Goal: Information Seeking & Learning: Learn about a topic

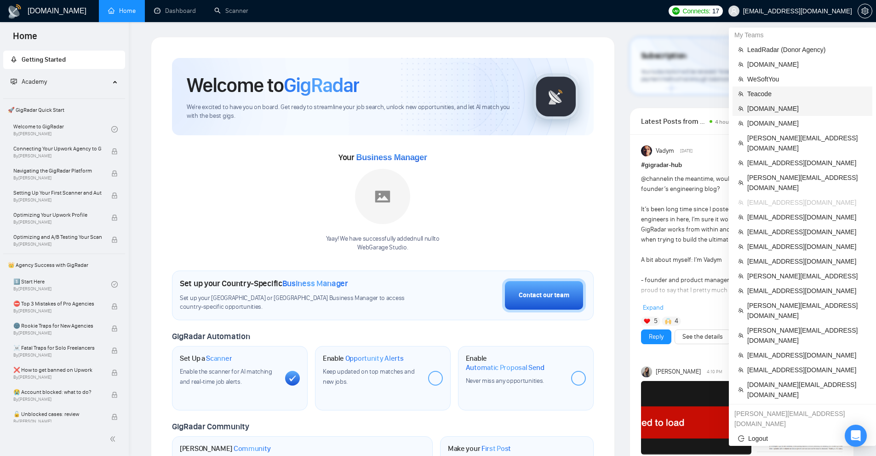
click at [767, 110] on span "[DOMAIN_NAME]" at bounding box center [808, 109] width 120 height 10
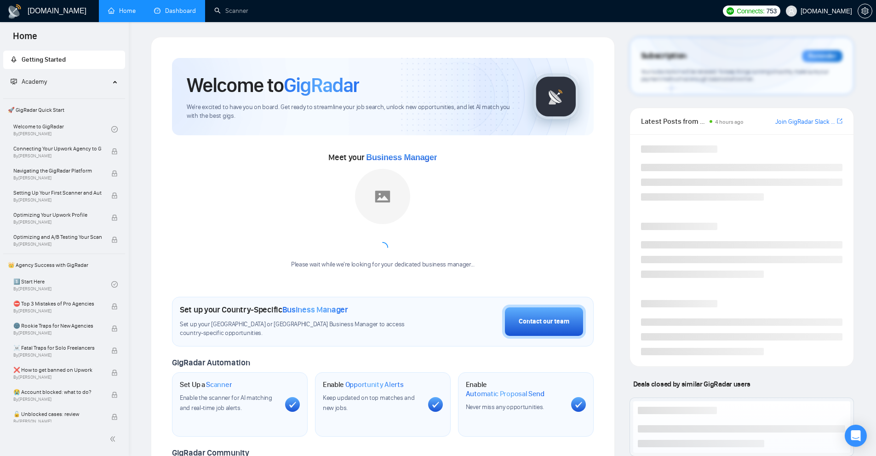
click at [183, 15] on link "Dashboard" at bounding box center [175, 11] width 42 height 8
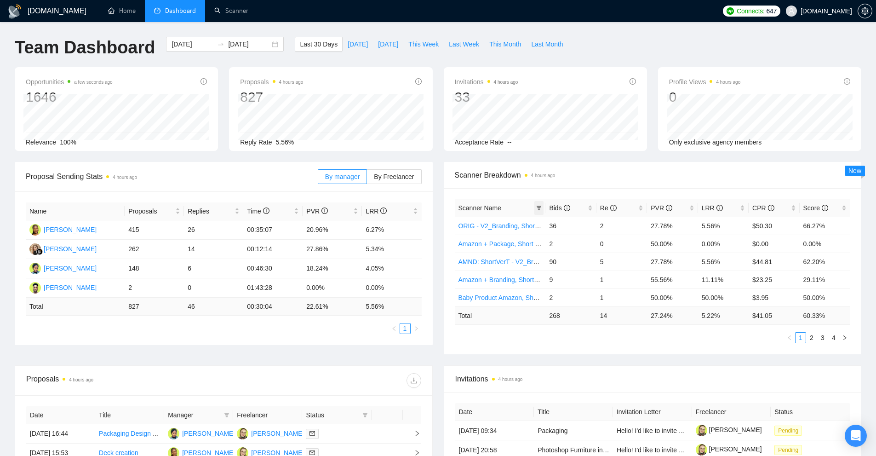
click at [538, 209] on icon "filter" at bounding box center [539, 208] width 6 height 6
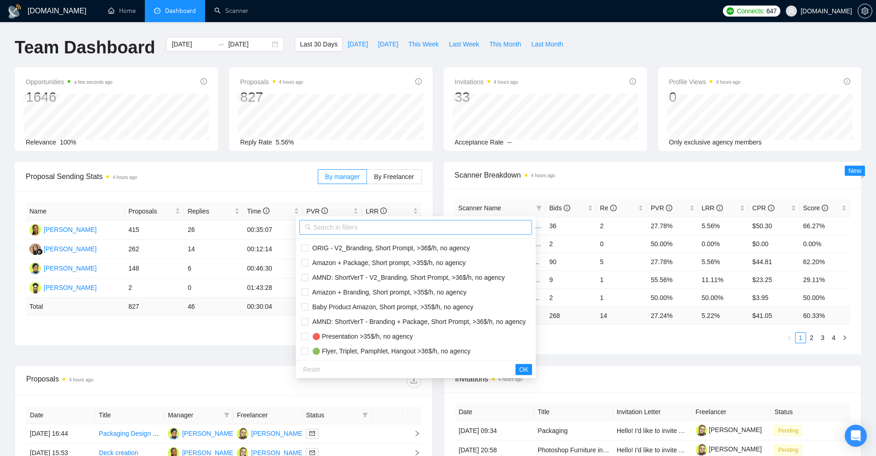
click at [363, 221] on span at bounding box center [416, 227] width 233 height 15
click at [361, 227] on input "text" at bounding box center [419, 227] width 213 height 10
type input "S"
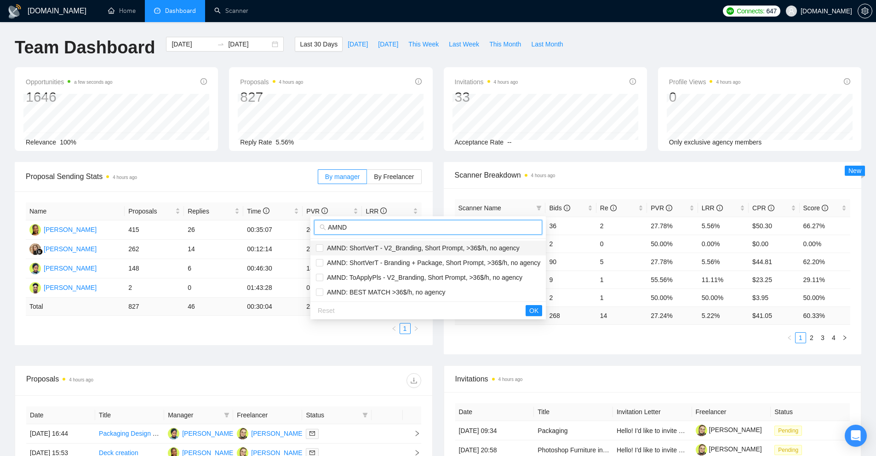
type input "AMND"
click at [371, 251] on span "AMND: ShortVerT - V2_Branding, Short Prompt, >36$/h, no agency" at bounding box center [421, 247] width 196 height 7
checkbox input "true"
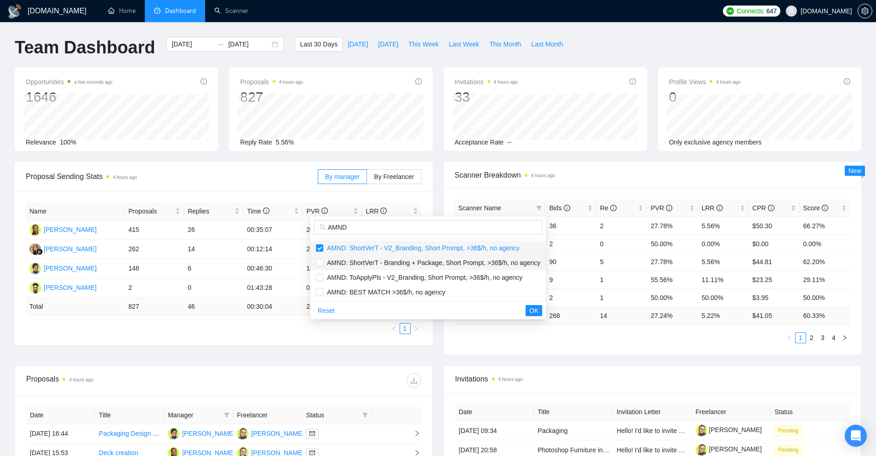
drag, startPoint x: 371, startPoint y: 263, endPoint x: 370, endPoint y: 271, distance: 7.8
click at [371, 263] on span "AMND: ShortVerT - Branding + Package, Short Prompt, >36$/h, no agency" at bounding box center [431, 262] width 217 height 7
checkbox input "true"
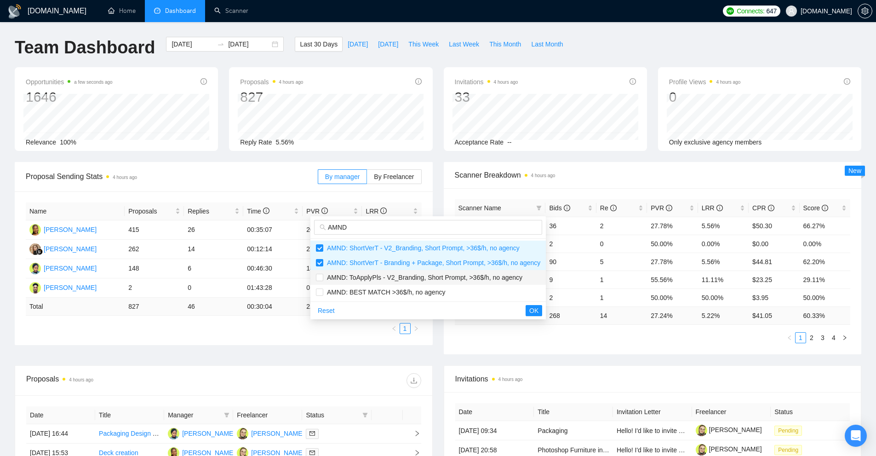
click at [370, 277] on span "AMND: ToApplyPls - V2_Branding, Short Prompt, >36$/h, no agency" at bounding box center [422, 277] width 199 height 7
checkbox input "true"
click at [370, 288] on li "AMND: BEST MATCH >36$/h, no agency" at bounding box center [429, 292] width 236 height 15
checkbox input "true"
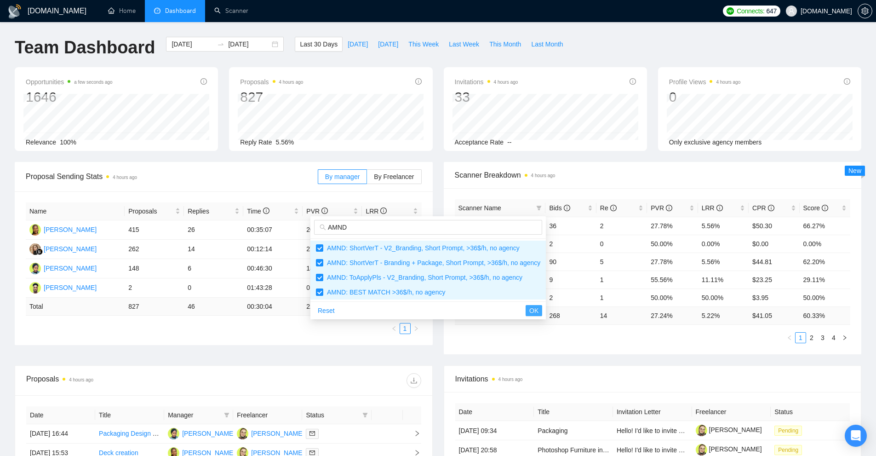
click at [526, 312] on button "OK" at bounding box center [534, 310] width 17 height 11
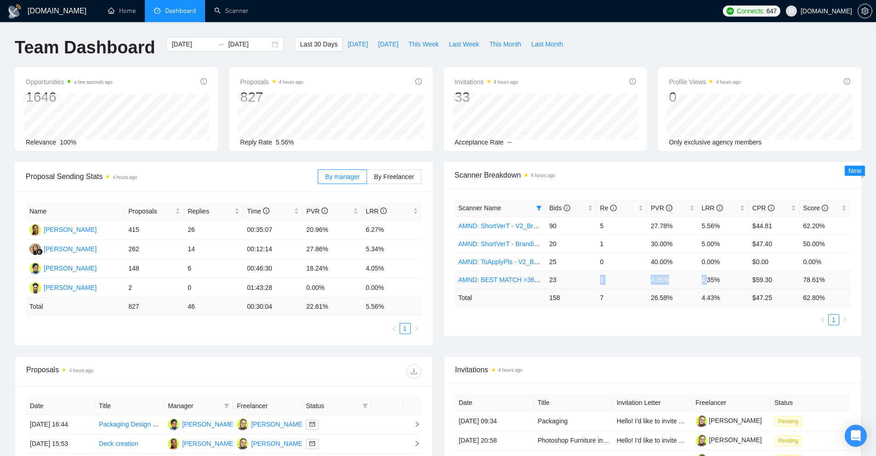
drag, startPoint x: 597, startPoint y: 281, endPoint x: 709, endPoint y: 281, distance: 111.8
click at [709, 281] on tr "AMND: BEST MATCH >36$/h, no agency 23 1 4.35% 4.35% $59.30 78.61%" at bounding box center [653, 280] width 396 height 18
click at [716, 280] on td "4.35%" at bounding box center [723, 280] width 51 height 18
drag, startPoint x: 726, startPoint y: 278, endPoint x: 547, endPoint y: 277, distance: 179.0
click at [547, 277] on tr "AMND: BEST MATCH >36$/h, no agency 23 1 4.35% 4.35% $59.30 78.61%" at bounding box center [653, 280] width 396 height 18
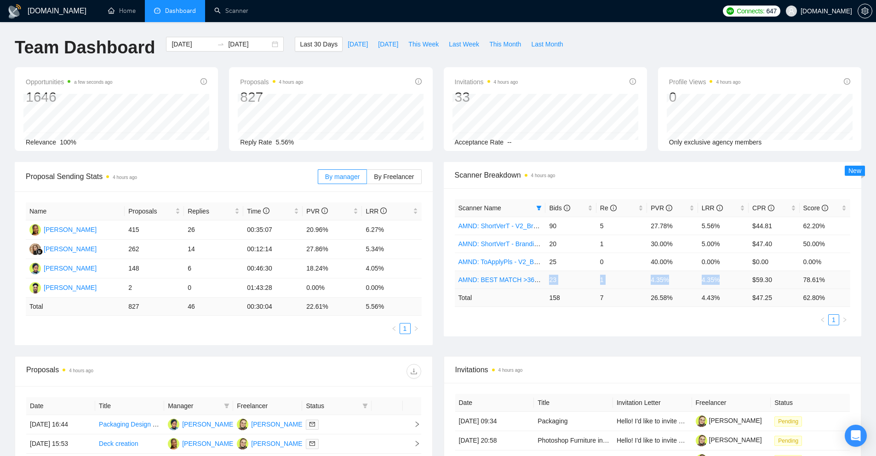
click at [709, 276] on td "4.35%" at bounding box center [723, 280] width 51 height 18
drag, startPoint x: 719, startPoint y: 278, endPoint x: 693, endPoint y: 282, distance: 25.6
click at [693, 282] on tr "AMND: BEST MATCH >36$/h, no agency 23 1 4.35% 4.35% $59.30 78.61%" at bounding box center [653, 280] width 396 height 18
click at [532, 279] on link "AMND: BEST MATCH >36$/h, no agency" at bounding box center [518, 279] width 118 height 7
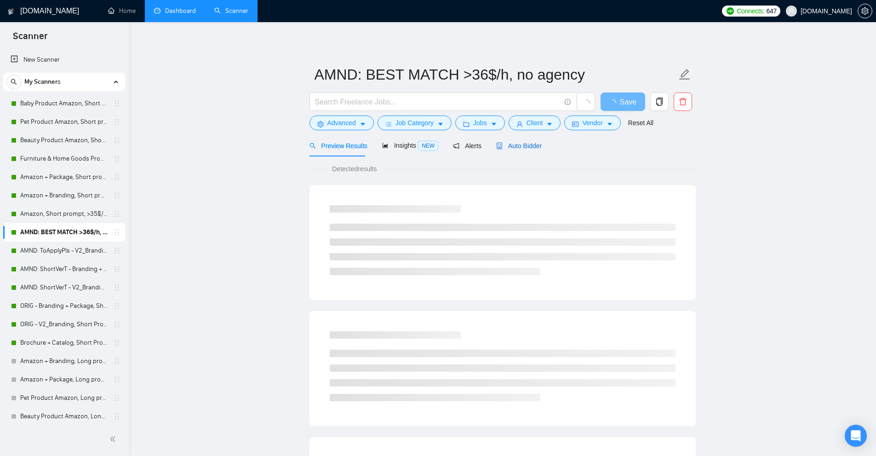
click at [529, 144] on span "Auto Bidder" at bounding box center [519, 145] width 46 height 7
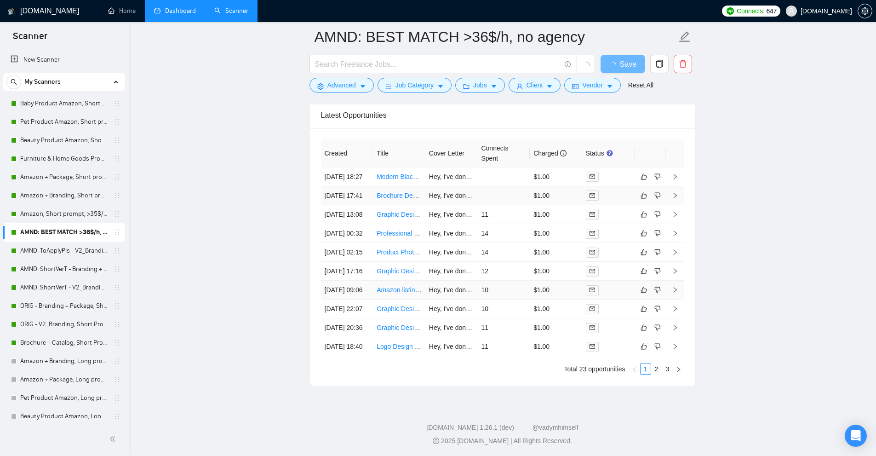
scroll to position [2311, 0]
click at [652, 367] on link "2" at bounding box center [657, 368] width 10 height 10
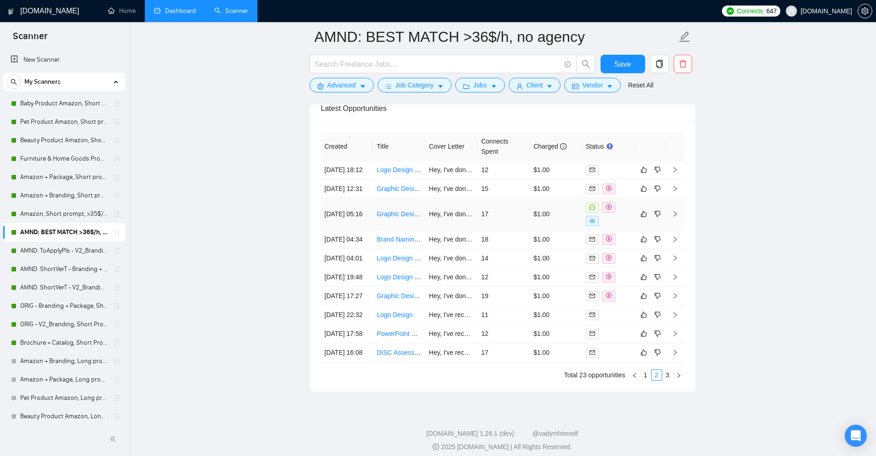
click at [511, 230] on td "17" at bounding box center [504, 214] width 52 height 32
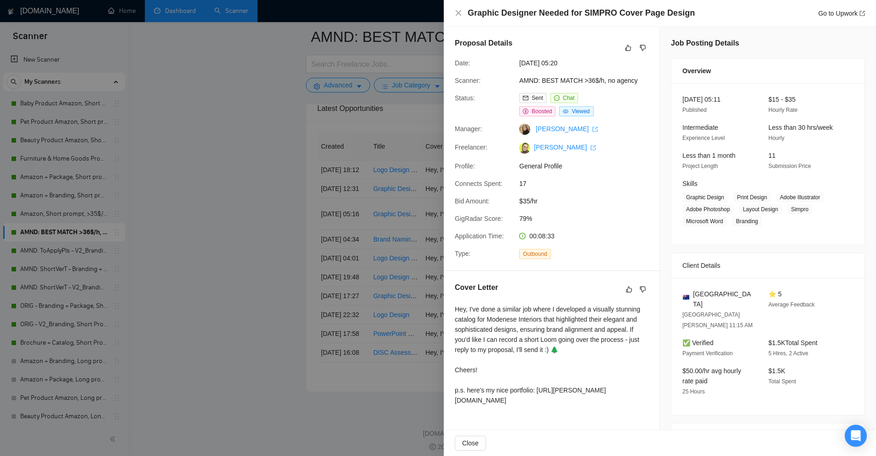
scroll to position [138, 0]
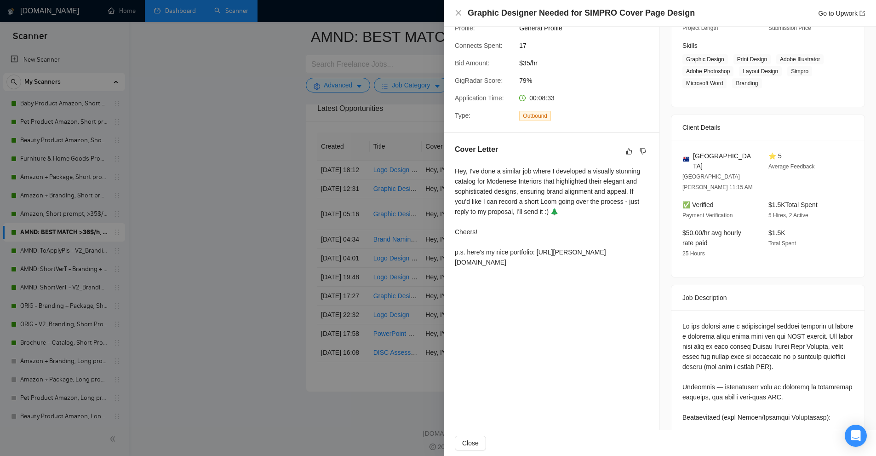
click at [371, 115] on div at bounding box center [438, 228] width 876 height 456
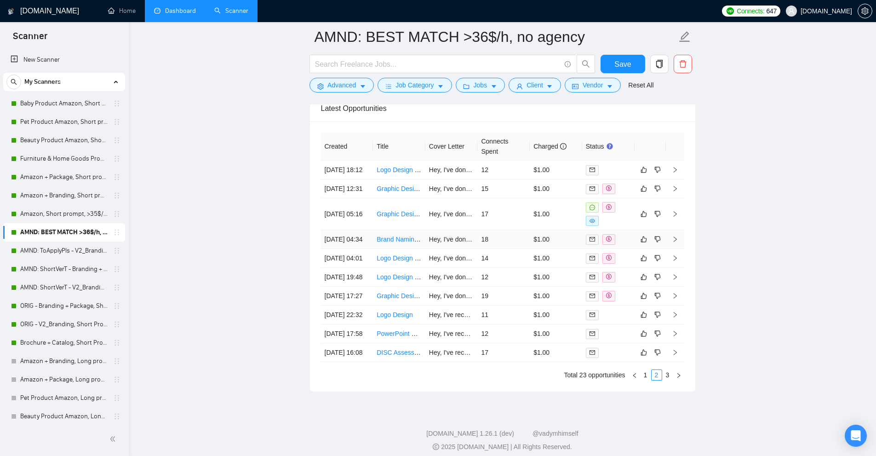
scroll to position [2400, 0]
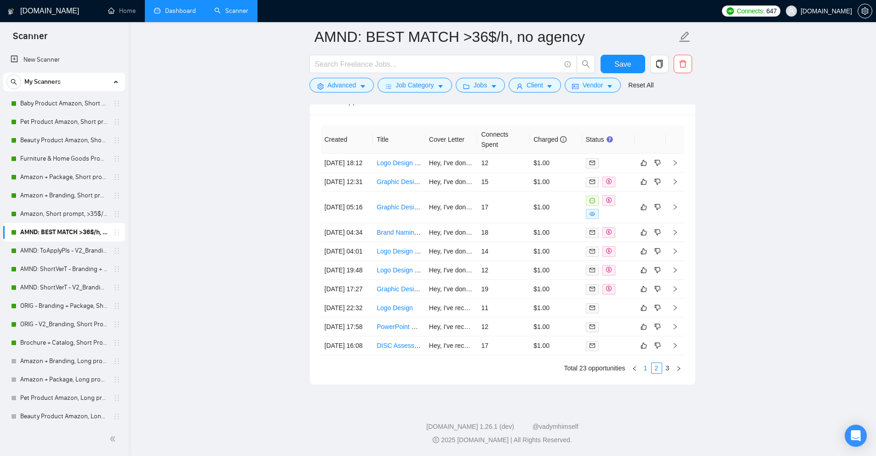
click at [643, 365] on link "1" at bounding box center [646, 368] width 10 height 10
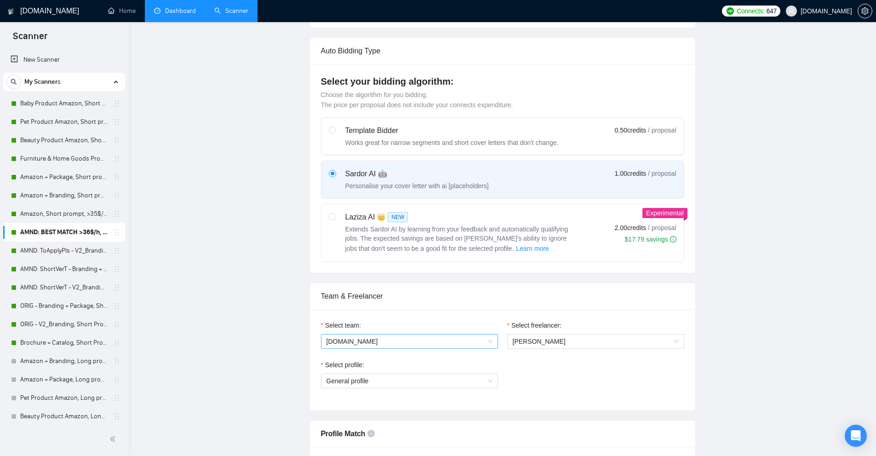
scroll to position [0, 0]
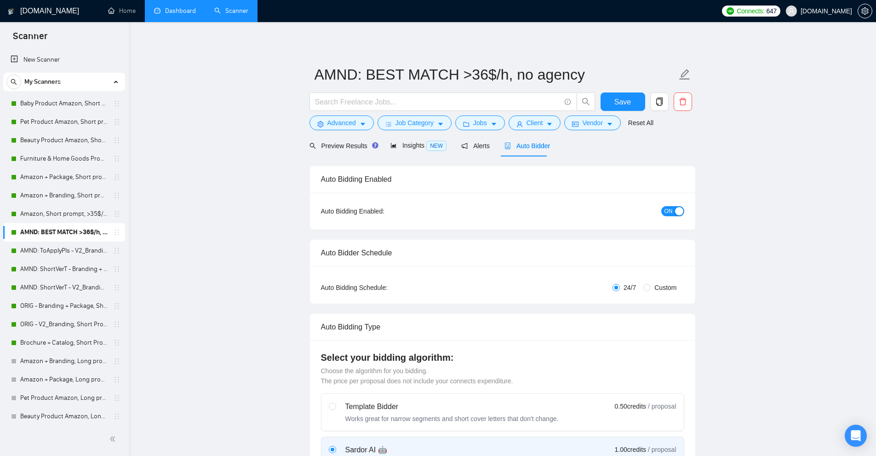
click at [157, 14] on link "Dashboard" at bounding box center [175, 11] width 42 height 8
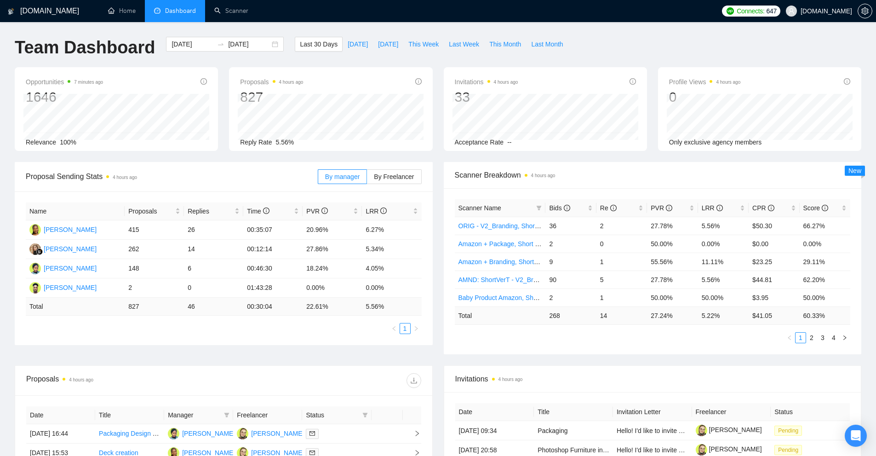
click at [622, 335] on ul "1 2 3 4" at bounding box center [653, 337] width 396 height 11
click at [187, 42] on input "[DATE]" at bounding box center [193, 44] width 42 height 10
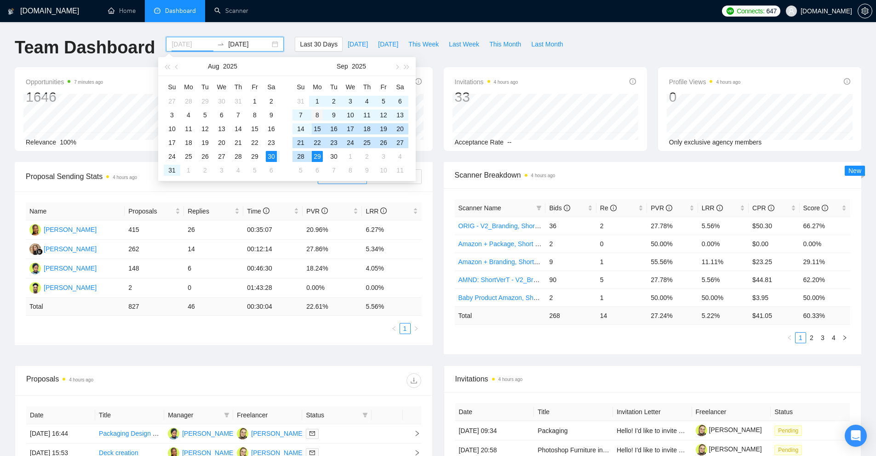
type input "[DATE]"
click at [317, 118] on div "8" at bounding box center [317, 115] width 11 height 11
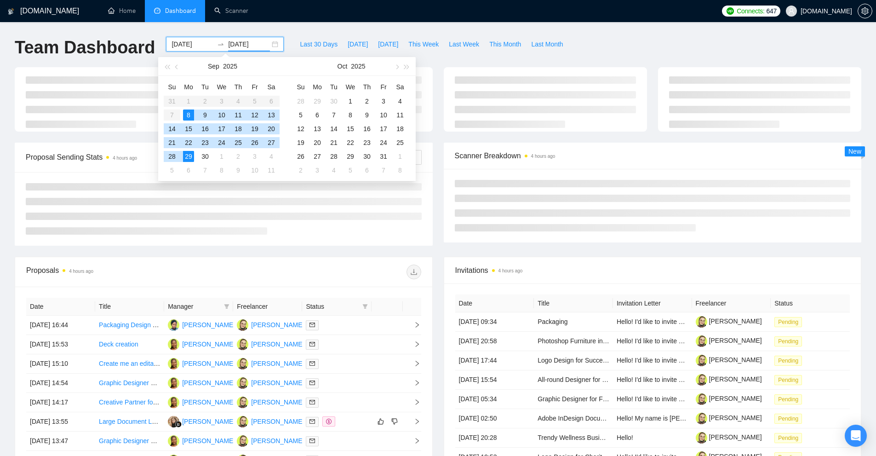
type input "[DATE]"
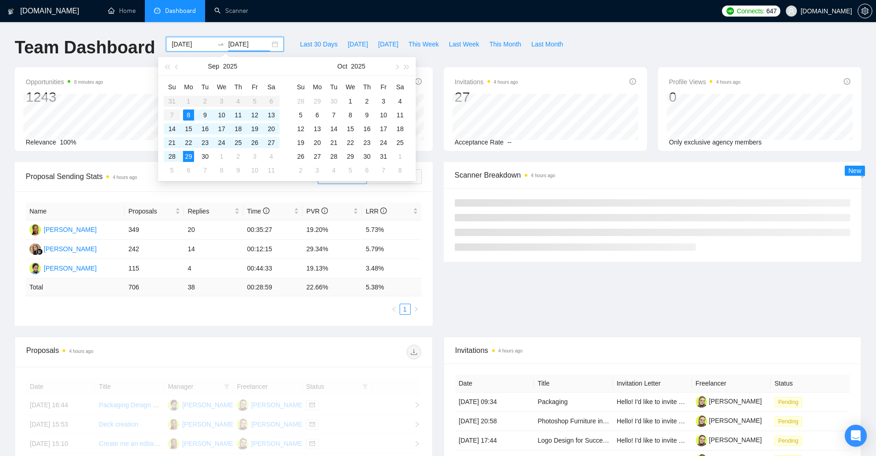
click at [531, 145] on div "Acceptance Rate --" at bounding box center [545, 142] width 181 height 10
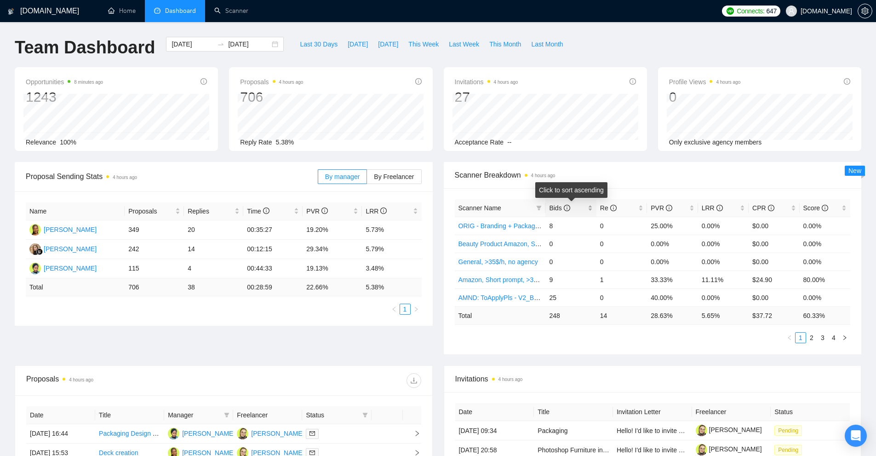
click at [586, 208] on span "Bids" at bounding box center [567, 208] width 36 height 10
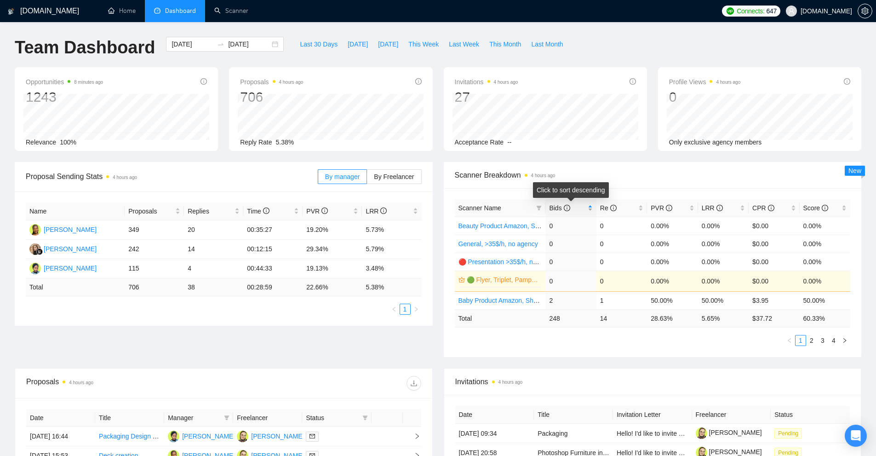
click at [586, 208] on span "Bids" at bounding box center [567, 208] width 36 height 10
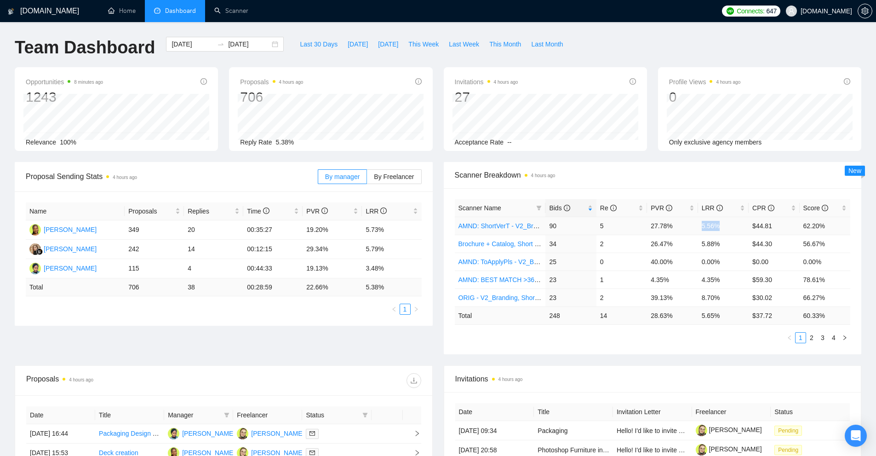
drag, startPoint x: 713, startPoint y: 228, endPoint x: 727, endPoint y: 228, distance: 14.7
click at [727, 228] on td "5.56%" at bounding box center [723, 226] width 51 height 18
drag, startPoint x: 695, startPoint y: 242, endPoint x: 726, endPoint y: 244, distance: 30.9
click at [726, 244] on tr "Brochure + Catalog, Short Prompt, >36$/h, no agency 34 2 26.47% 5.88% $44.30 56…" at bounding box center [653, 244] width 396 height 18
drag, startPoint x: 676, startPoint y: 245, endPoint x: 727, endPoint y: 245, distance: 51.1
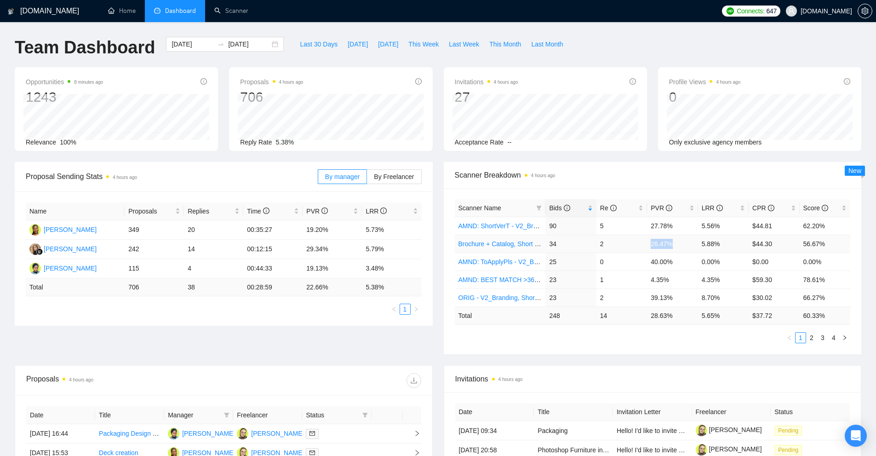
click at [723, 245] on tr "Brochure + Catalog, Short Prompt, >36$/h, no agency 34 2 26.47% 5.88% $44.30 56…" at bounding box center [653, 244] width 396 height 18
click at [498, 225] on link "AMND: ShortVerT - V2_Branding, Short Prompt, >36$/h, no agency" at bounding box center [555, 225] width 193 height 7
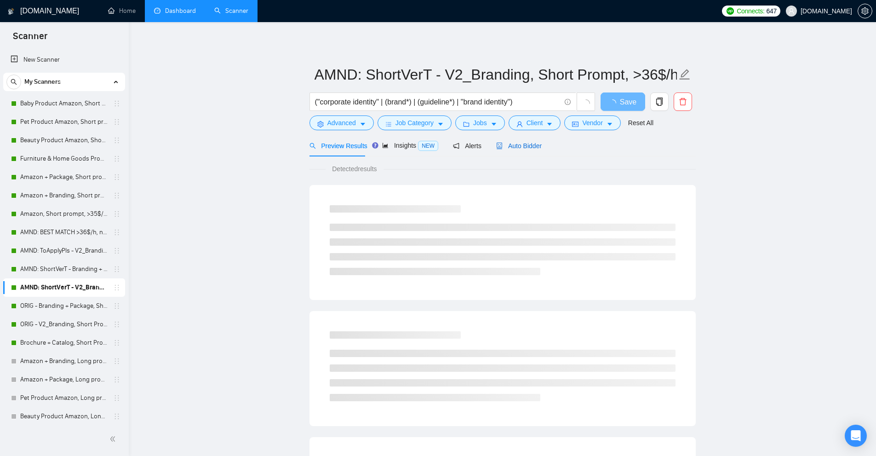
click at [512, 146] on span "Auto Bidder" at bounding box center [519, 145] width 46 height 7
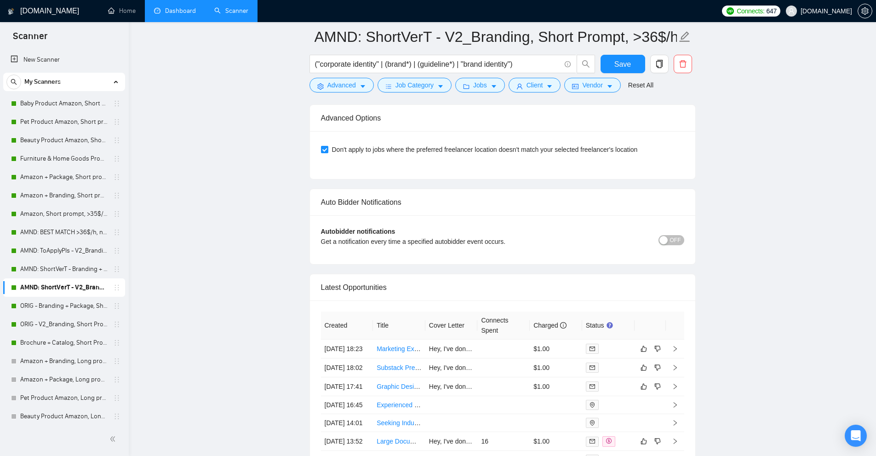
scroll to position [2404, 0]
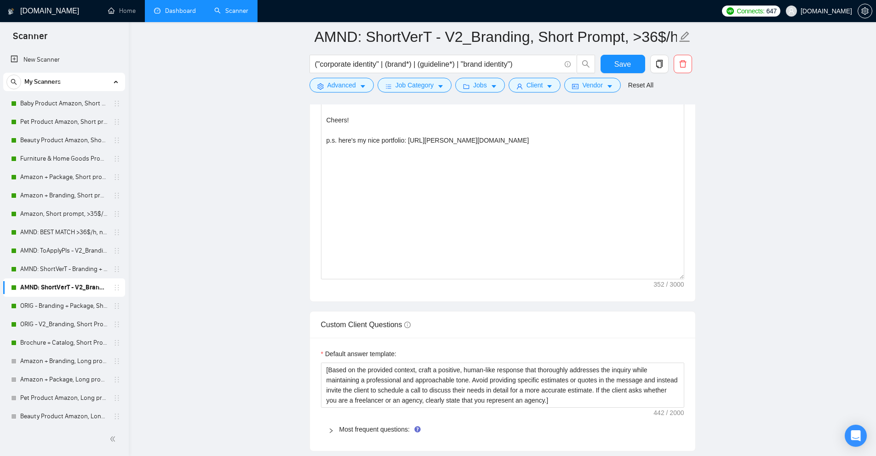
click at [173, 13] on link "Dashboard" at bounding box center [175, 11] width 42 height 8
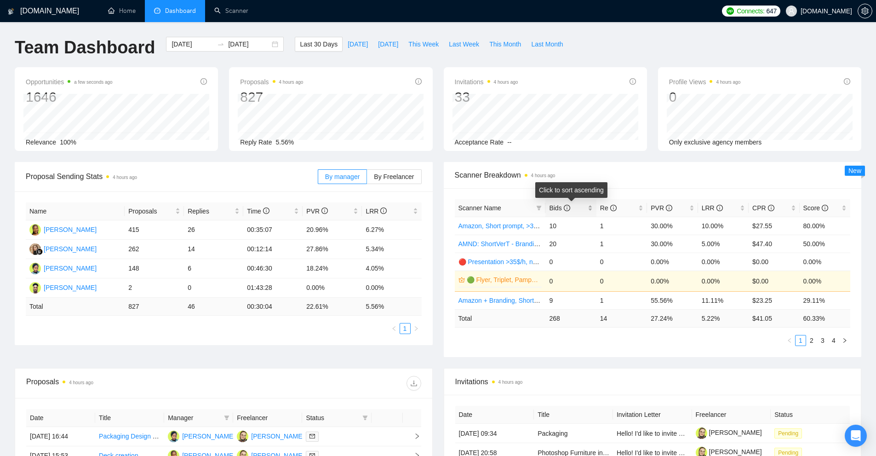
click at [591, 211] on div "Bids" at bounding box center [570, 208] width 43 height 10
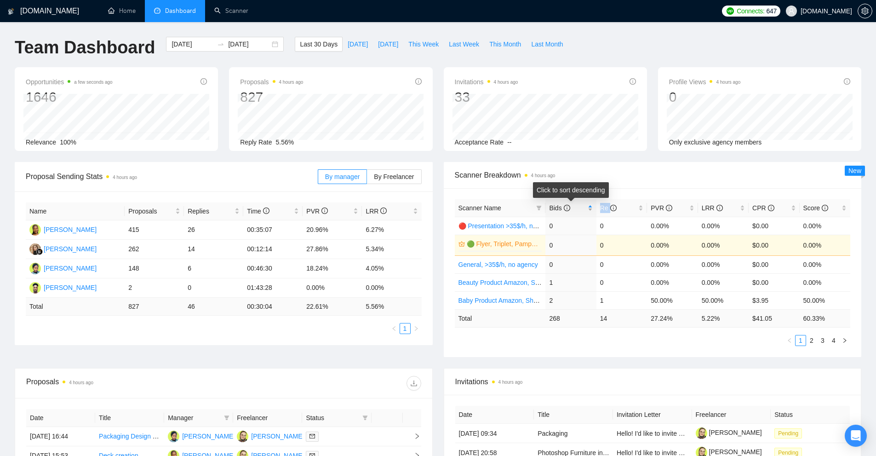
click at [591, 211] on div "Bids" at bounding box center [570, 208] width 43 height 10
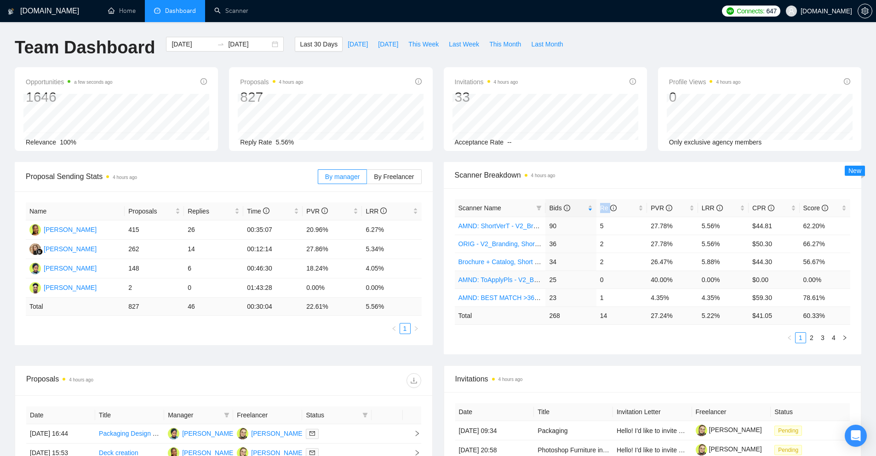
click at [520, 283] on link "AMND: ToApplyPls - V2_Branding, Short Prompt, >36$/h, no agency" at bounding box center [557, 279] width 196 height 7
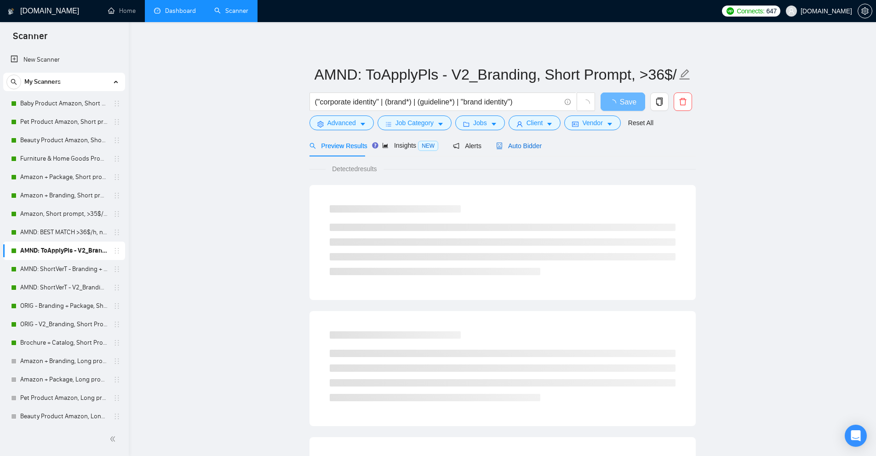
click at [522, 145] on span "Auto Bidder" at bounding box center [519, 145] width 46 height 7
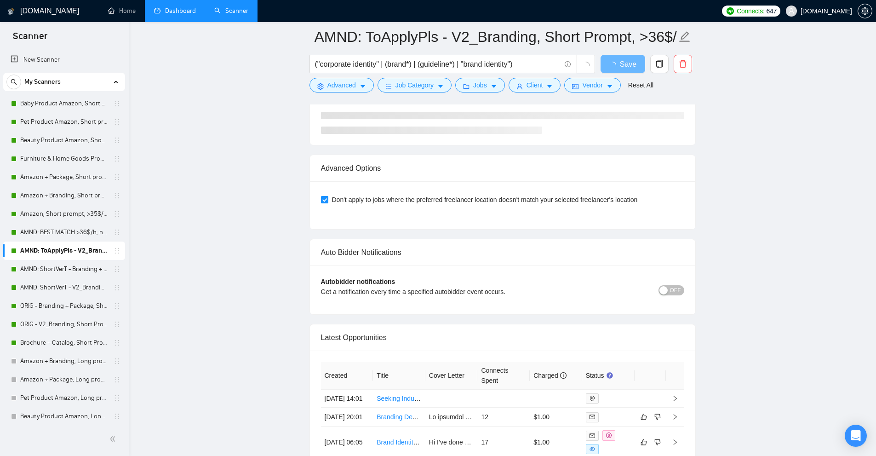
scroll to position [2260, 0]
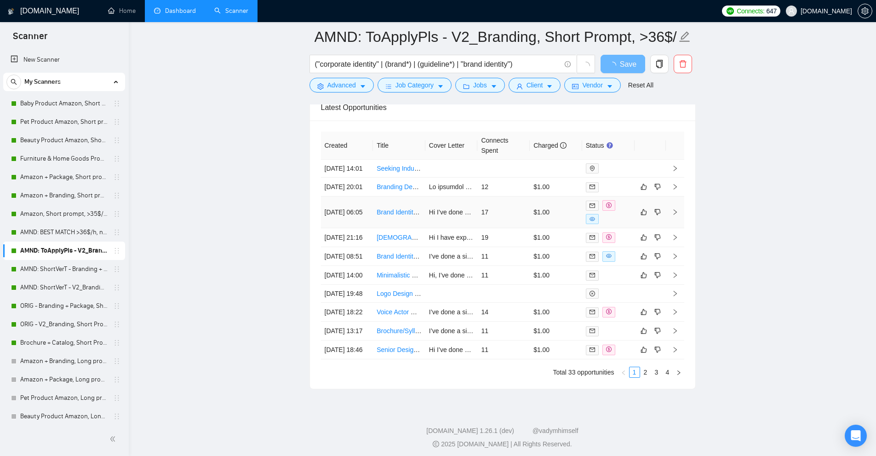
click at [565, 228] on td "$1.00" at bounding box center [556, 212] width 52 height 32
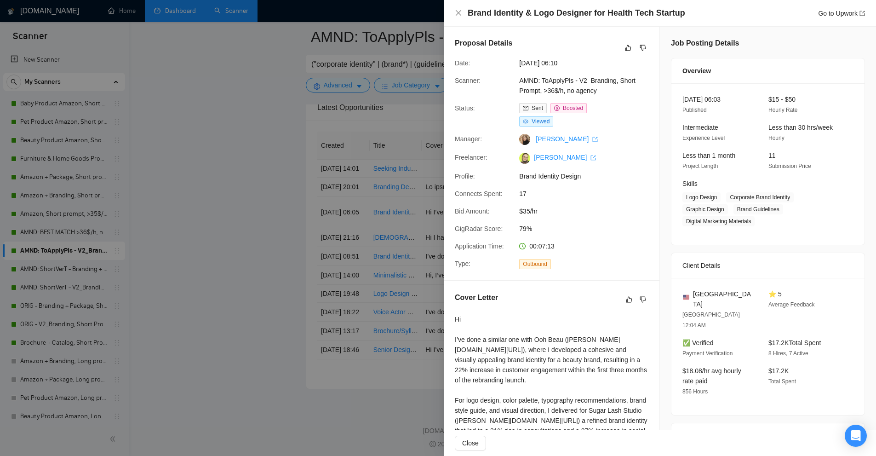
scroll to position [276, 0]
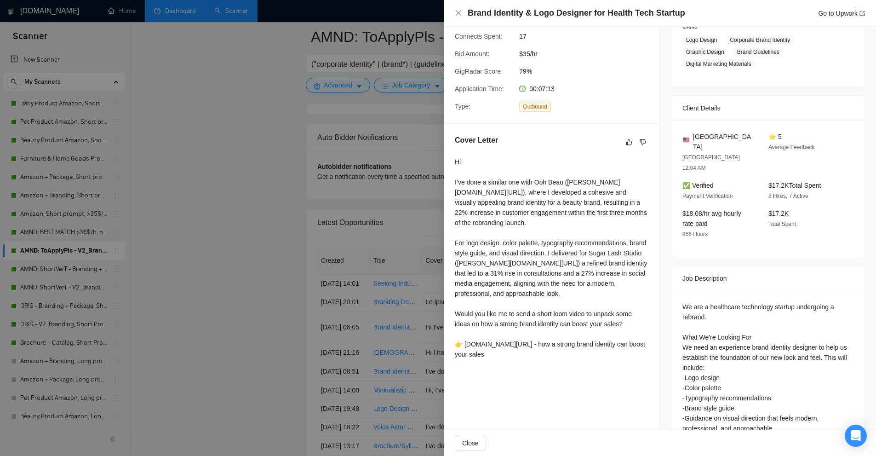
drag, startPoint x: 595, startPoint y: 215, endPoint x: 603, endPoint y: 202, distance: 15.1
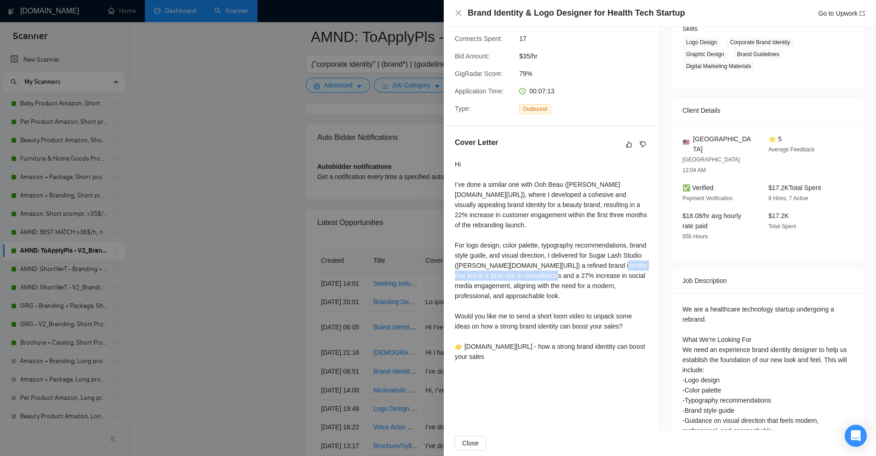
drag, startPoint x: 475, startPoint y: 270, endPoint x: 600, endPoint y: 284, distance: 126.5
click at [607, 265] on div "Hi I’ve done a similar one with Ooh Beau ([PERSON_NAME][DOMAIN_NAME][URL]), whe…" at bounding box center [552, 260] width 194 height 202
click at [580, 300] on div "Hi I’ve done a similar one with Ooh Beau ([PERSON_NAME][DOMAIN_NAME][URL]), whe…" at bounding box center [552, 260] width 194 height 202
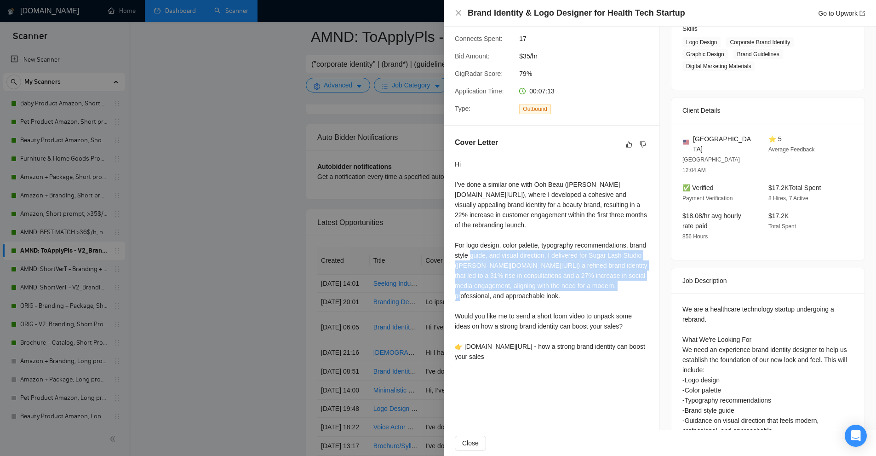
drag, startPoint x: 559, startPoint y: 285, endPoint x: 536, endPoint y: 246, distance: 45.5
click at [536, 246] on div "Hi I’ve done a similar one with Ooh Beau ([PERSON_NAME][DOMAIN_NAME][URL]), whe…" at bounding box center [552, 260] width 194 height 202
click at [535, 282] on div "Hi I’ve done a similar one with Ooh Beau ([PERSON_NAME][DOMAIN_NAME][URL]), whe…" at bounding box center [552, 260] width 194 height 202
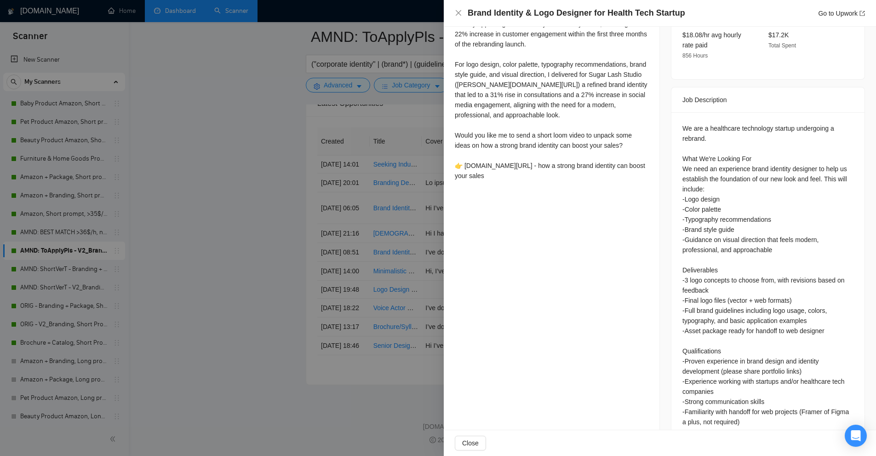
scroll to position [0, 0]
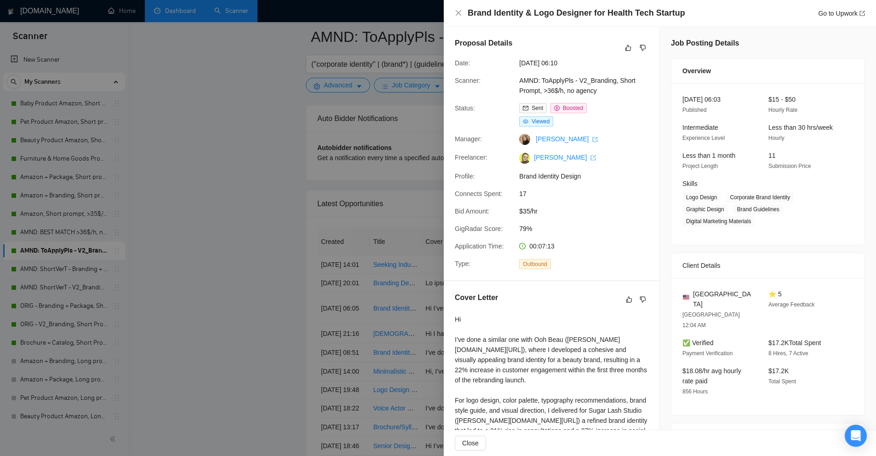
click at [309, 237] on div at bounding box center [438, 228] width 876 height 456
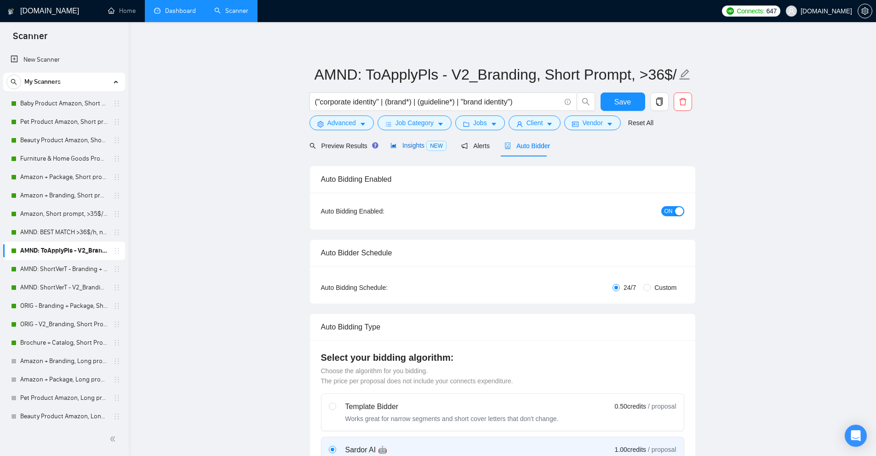
click at [438, 148] on span "NEW" at bounding box center [437, 146] width 20 height 10
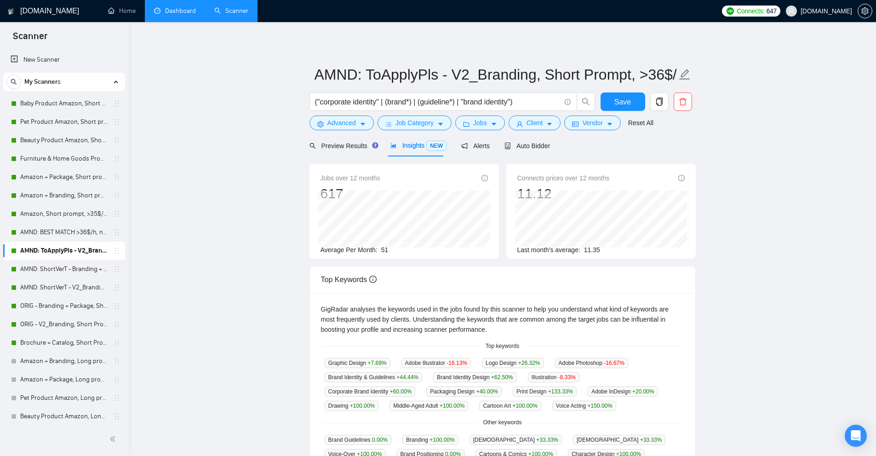
click at [167, 15] on link "Dashboard" at bounding box center [175, 11] width 42 height 8
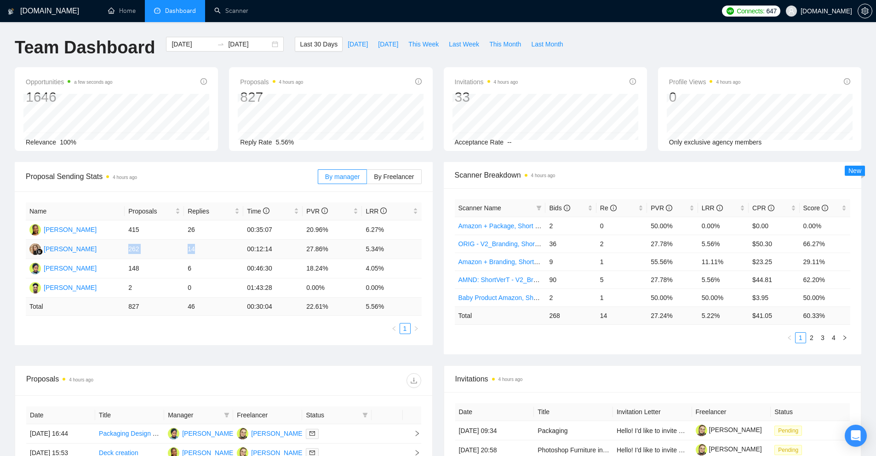
drag, startPoint x: 126, startPoint y: 251, endPoint x: 206, endPoint y: 248, distance: 80.1
click at [206, 248] on tr "[PERSON_NAME] 262 14 00:12:14 27.86% 5.34%" at bounding box center [224, 249] width 396 height 19
click at [206, 248] on td "14" at bounding box center [213, 249] width 59 height 19
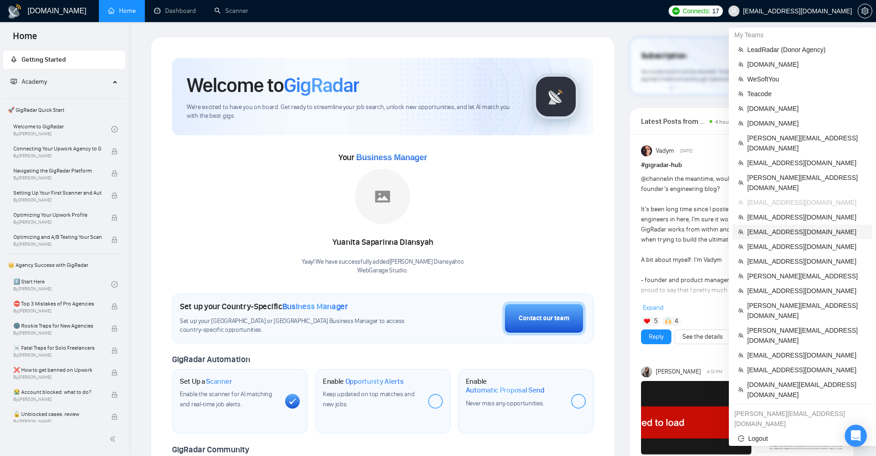
click at [779, 227] on span "[EMAIL_ADDRESS][DOMAIN_NAME]" at bounding box center [808, 232] width 120 height 10
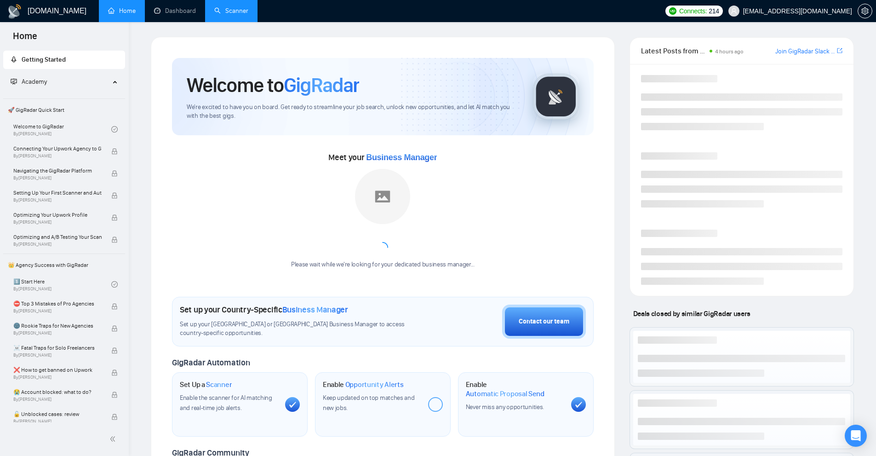
click at [229, 12] on link "Scanner" at bounding box center [231, 11] width 34 height 8
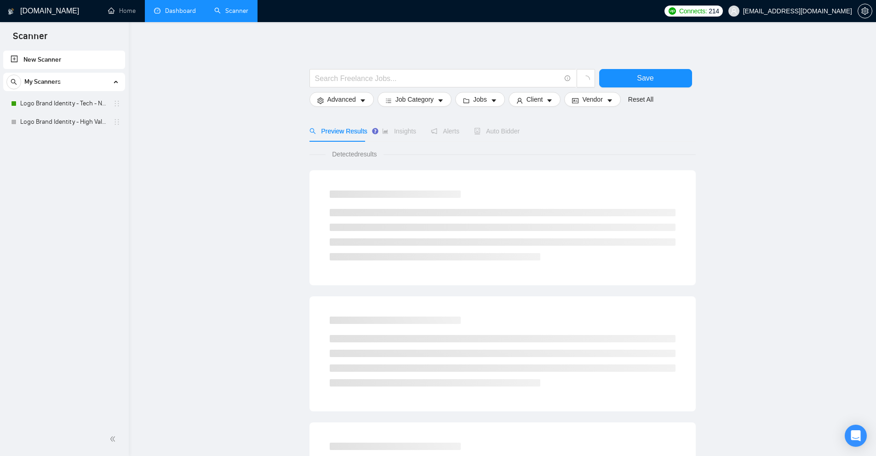
click at [173, 9] on link "Dashboard" at bounding box center [175, 11] width 42 height 8
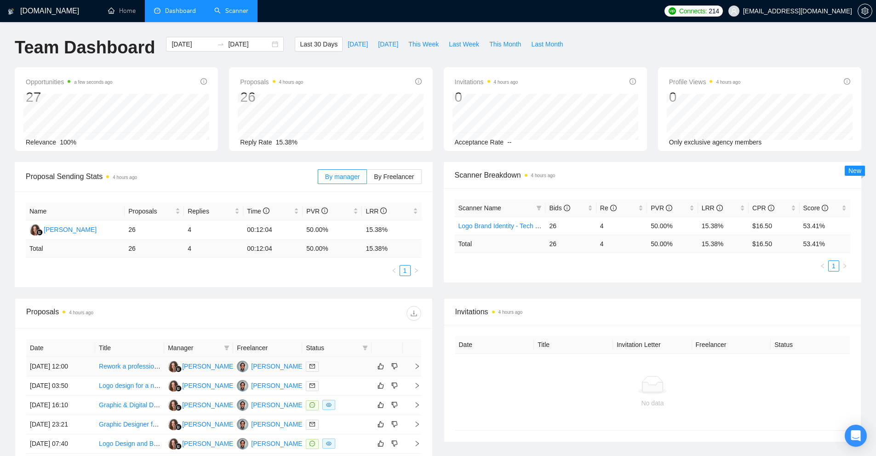
scroll to position [184, 0]
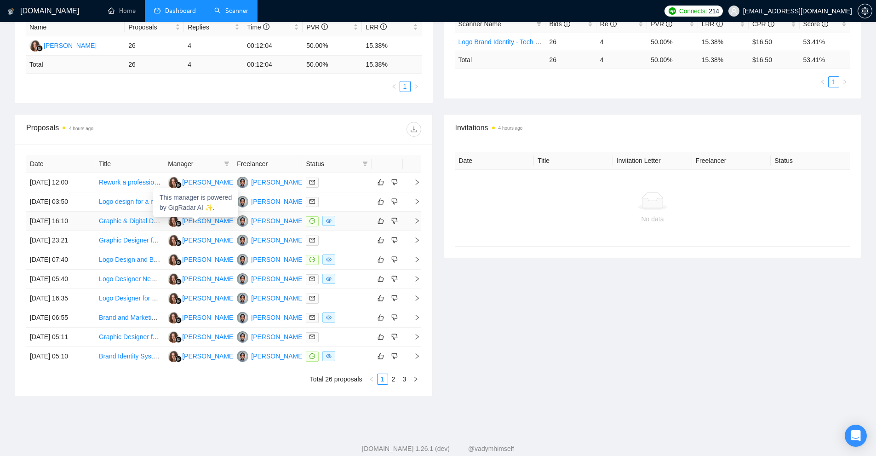
click at [218, 224] on div "[PERSON_NAME]" at bounding box center [208, 221] width 53 height 10
